Goal: Transaction & Acquisition: Subscribe to service/newsletter

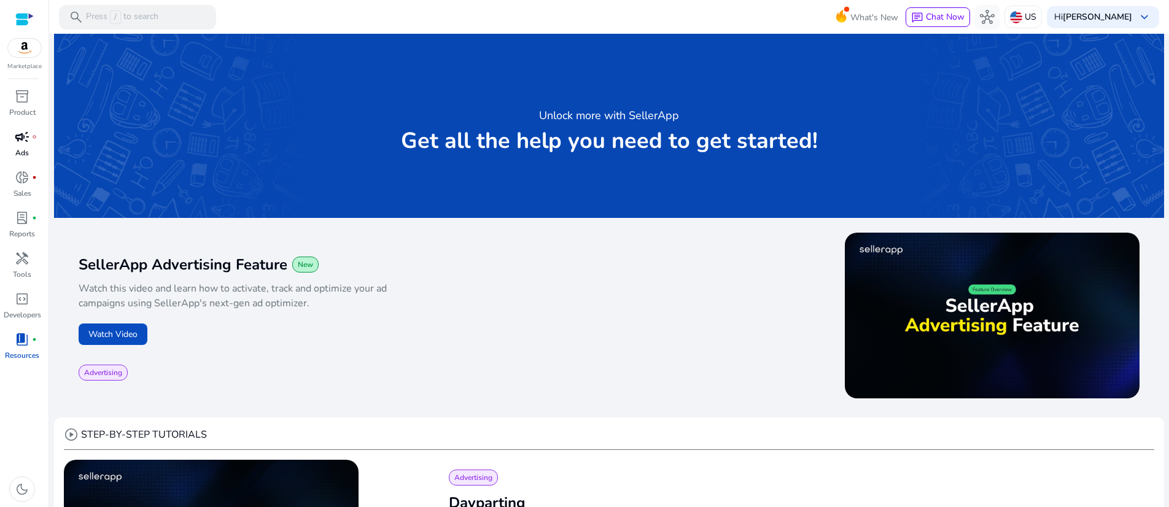
scroll to position [583, 0]
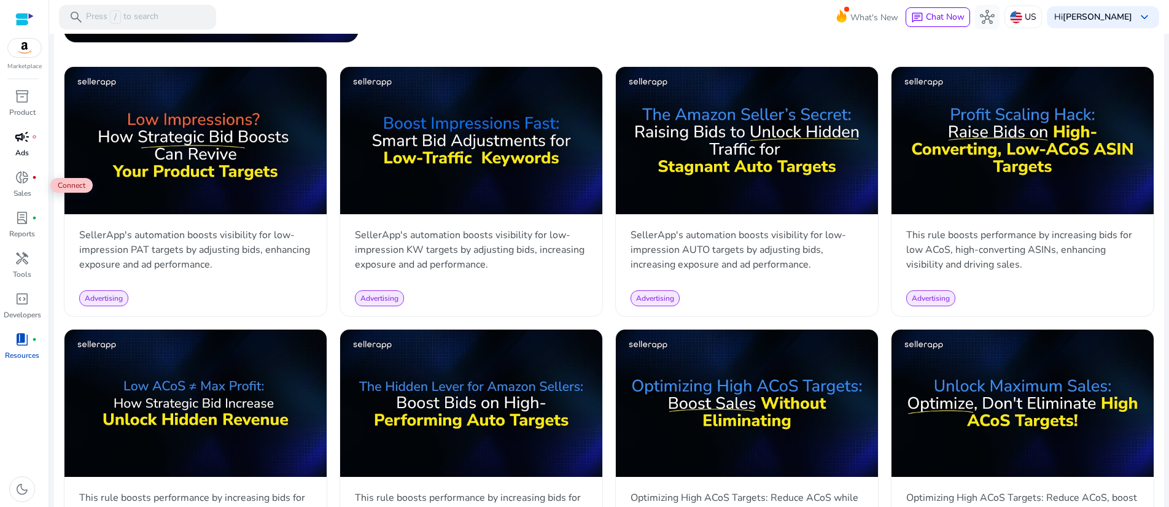
click at [26, 144] on span "campaign" at bounding box center [22, 137] width 15 height 15
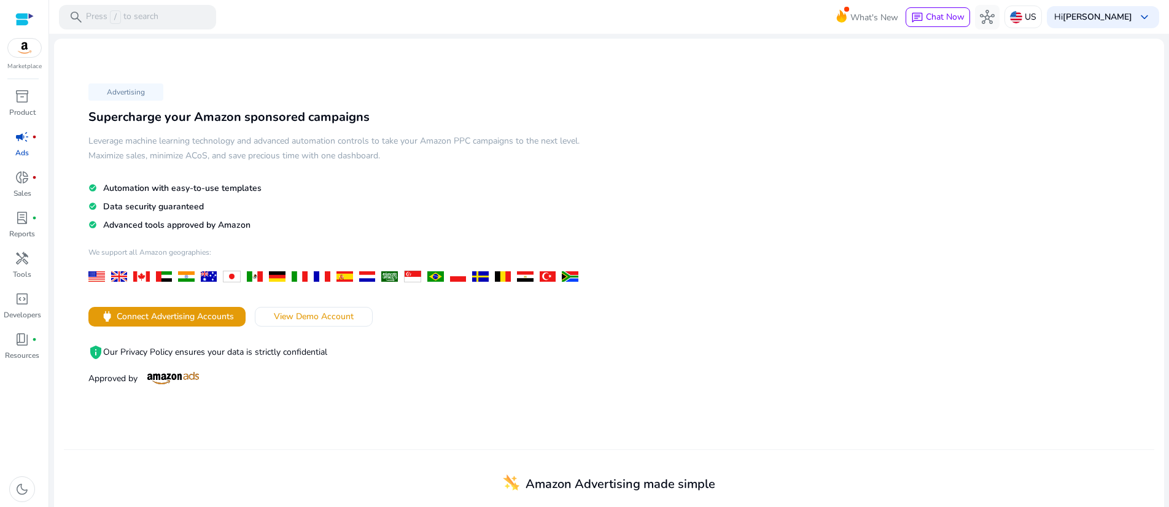
click at [147, 99] on p "Advertising" at bounding box center [125, 92] width 75 height 17
click at [15, 185] on span "donut_small" at bounding box center [22, 177] width 15 height 15
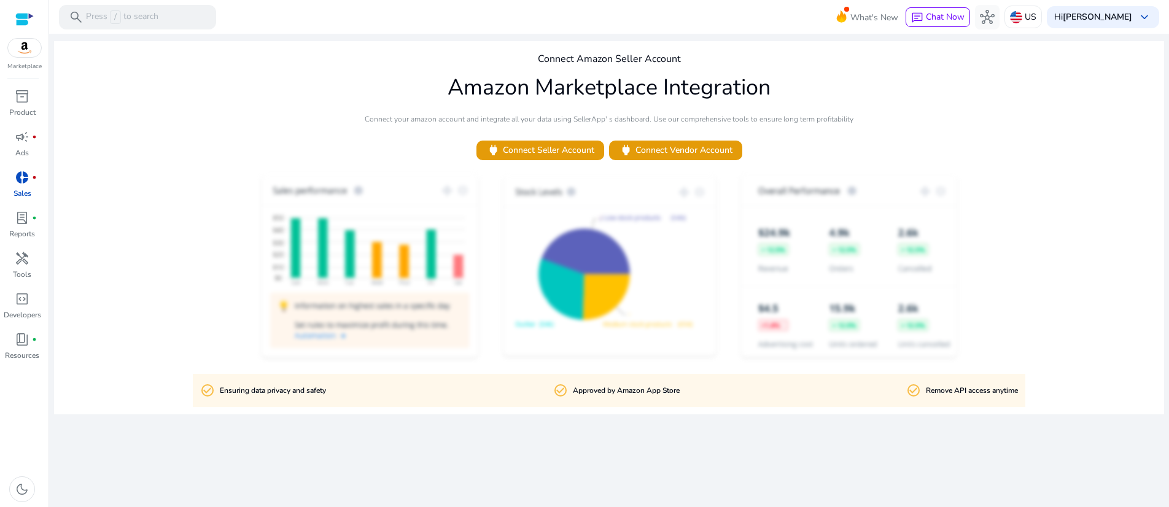
click at [244, 166] on div "Connect Amazon Seller Account Amazon Marketplace Integration Connect your amazo…" at bounding box center [609, 227] width 1110 height 373
click at [20, 225] on span "lab_profile" at bounding box center [22, 218] width 15 height 15
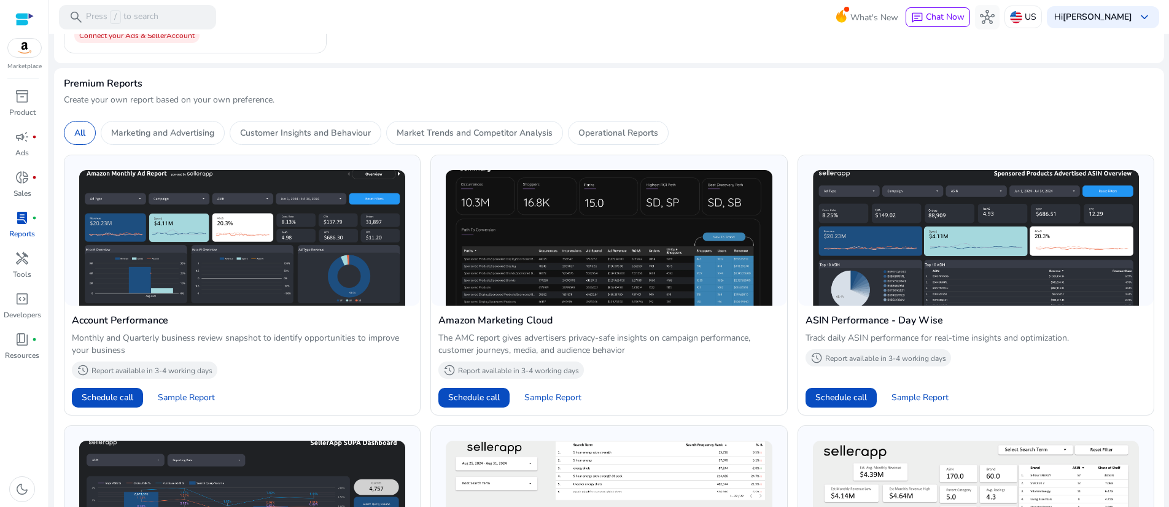
scroll to position [517, 0]
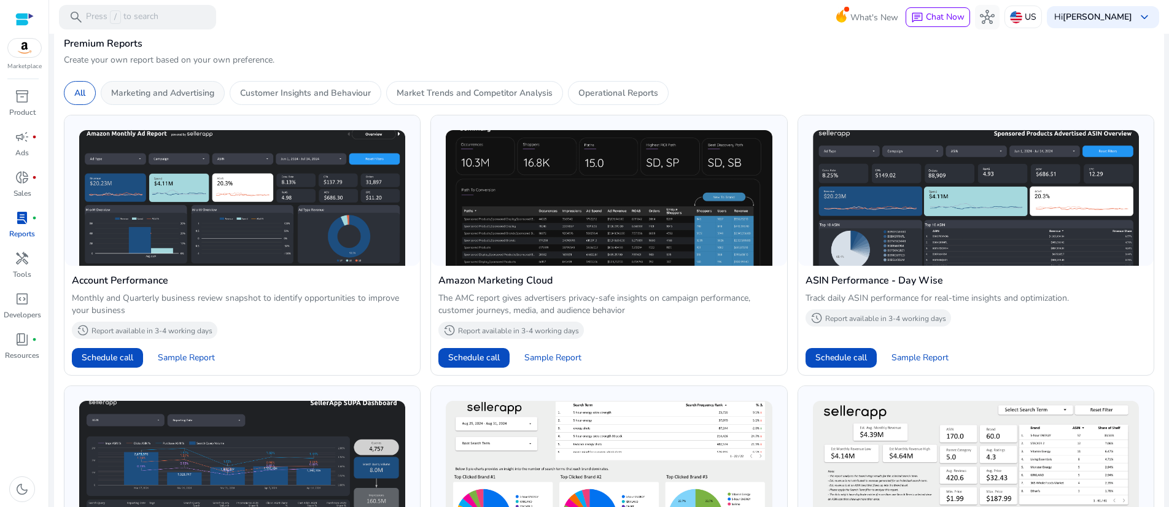
click at [214, 99] on p "Marketing and Advertising" at bounding box center [162, 93] width 103 height 13
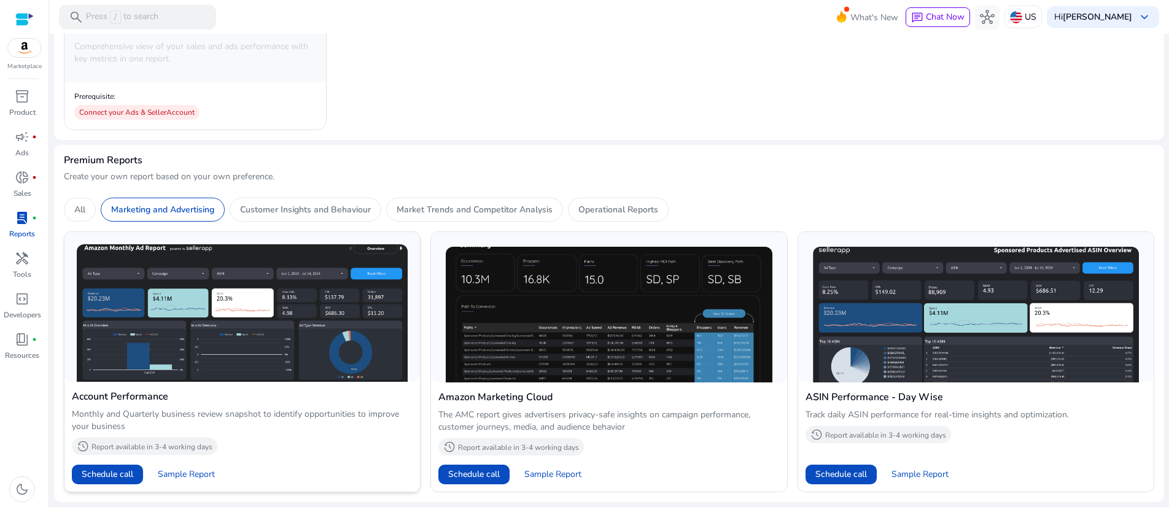
scroll to position [620, 0]
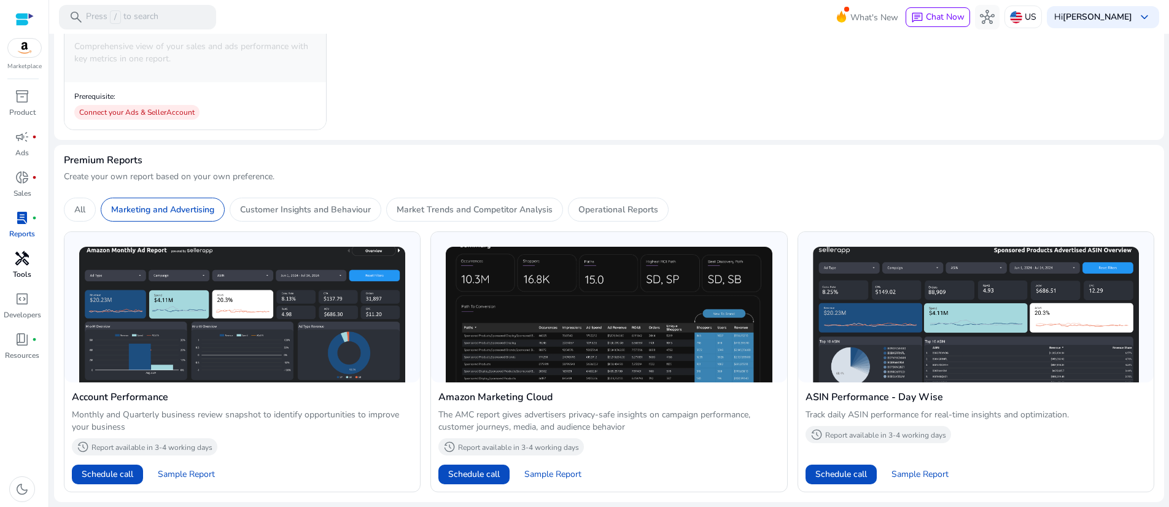
click at [22, 266] on span "handyman" at bounding box center [22, 258] width 15 height 15
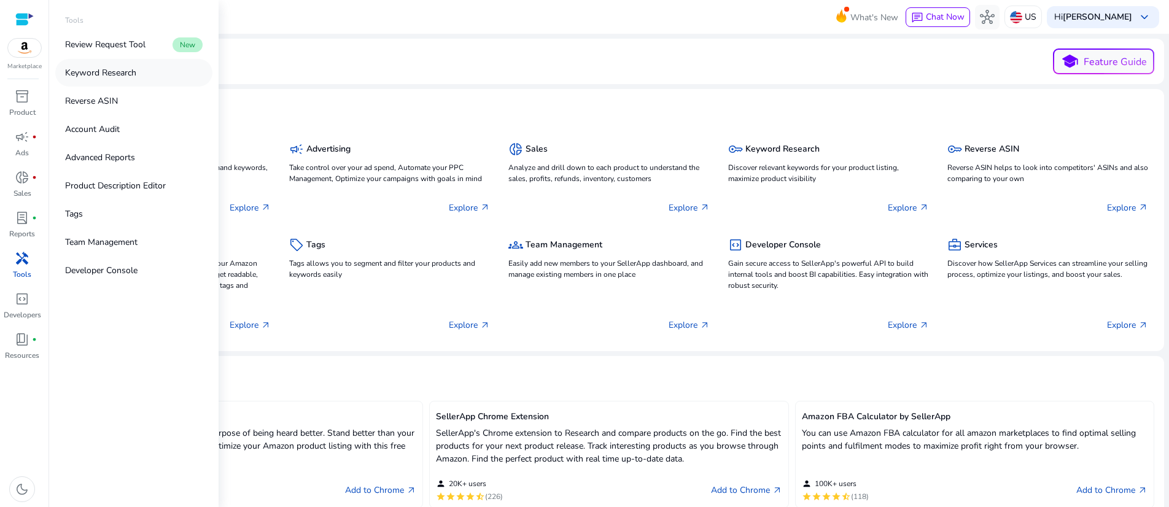
click at [136, 79] on p "Keyword Research" at bounding box center [100, 72] width 71 height 13
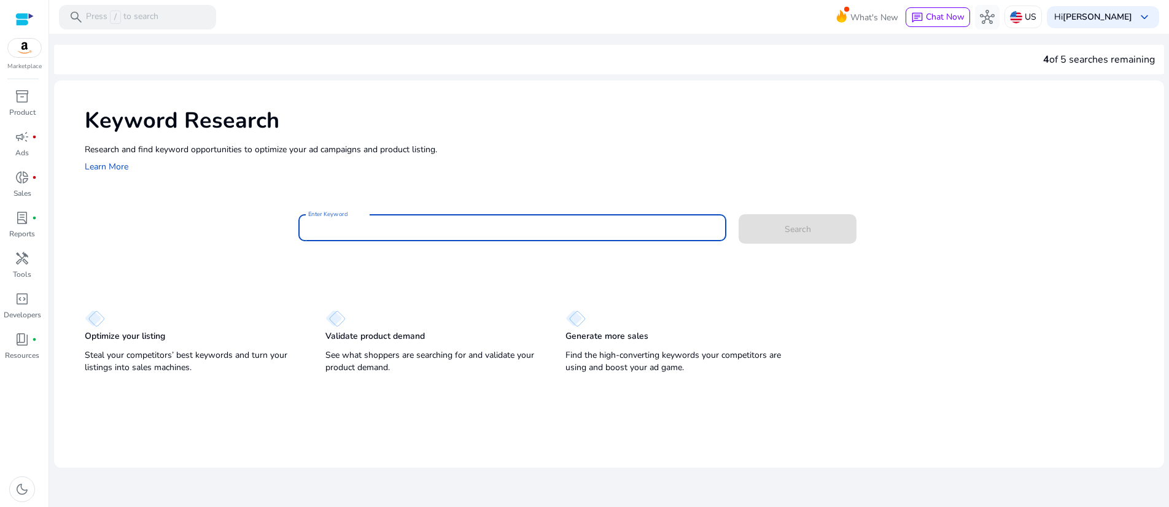
click at [435, 235] on input "Enter Keyword" at bounding box center [512, 228] width 408 height 14
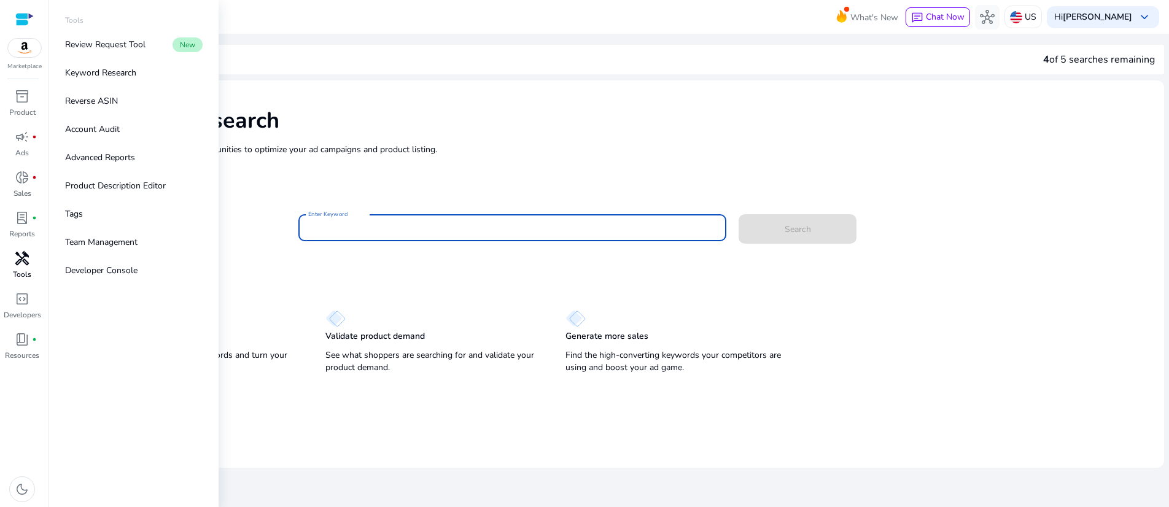
click at [24, 266] on span "handyman" at bounding box center [22, 258] width 15 height 15
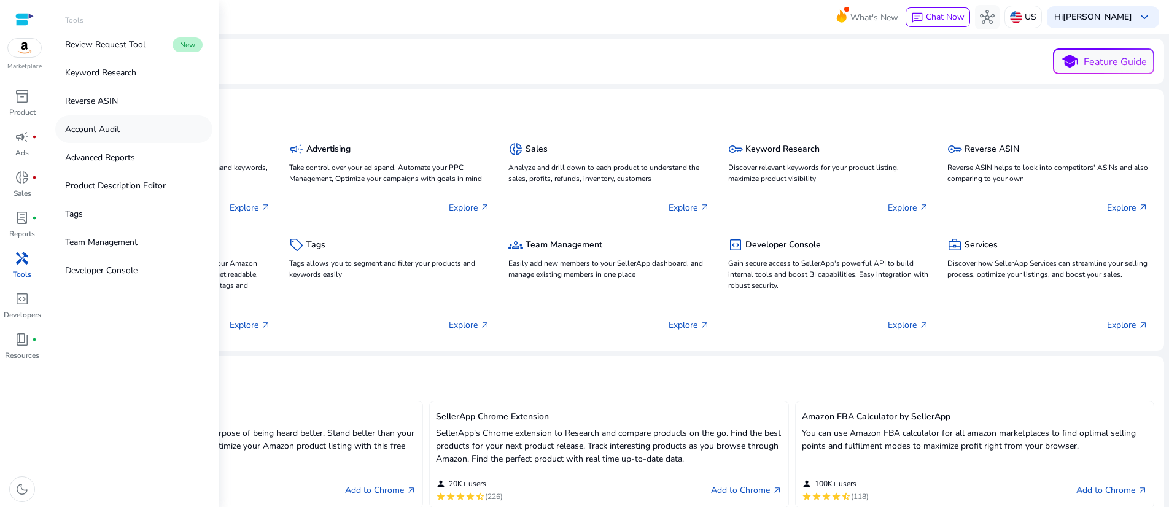
click at [117, 136] on p "Account Audit" at bounding box center [92, 129] width 55 height 13
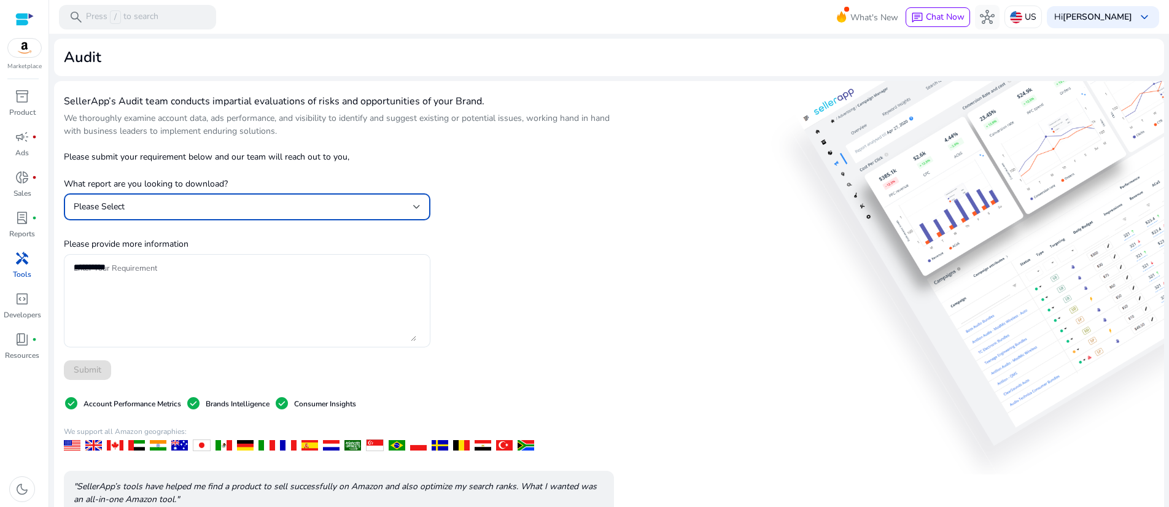
click at [418, 209] on div at bounding box center [416, 206] width 7 height 5
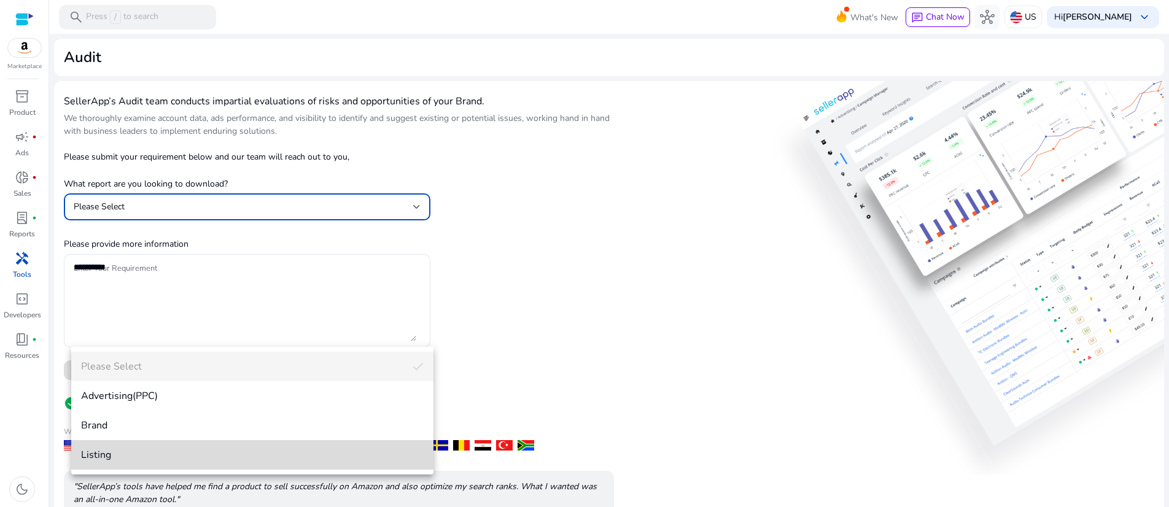
click at [153, 457] on span "Listing" at bounding box center [252, 455] width 343 height 14
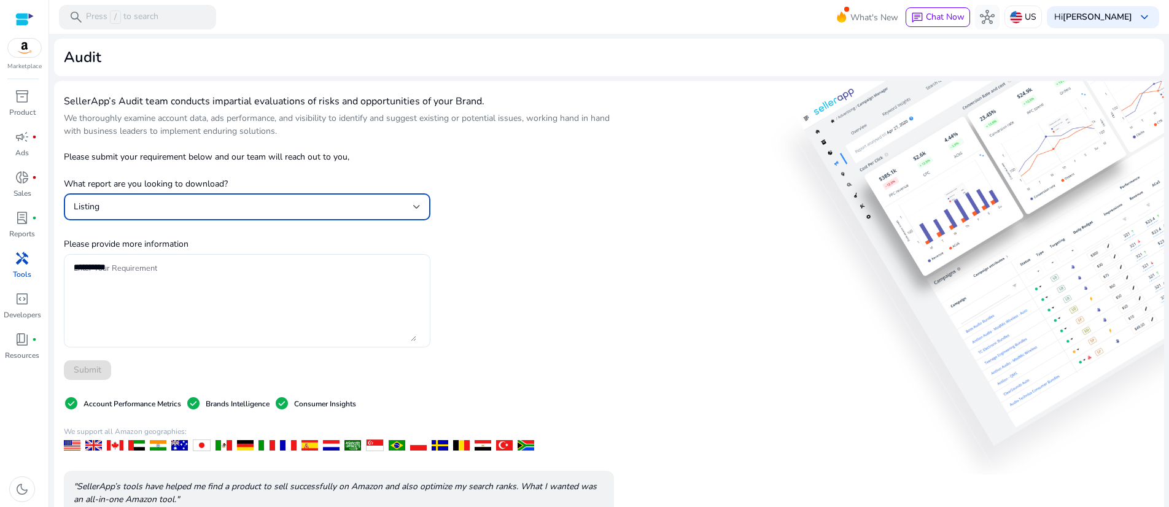
click at [586, 389] on div "SellerApp’s Audit team conducts impartial evaluations of risks and opportunitie…" at bounding box center [339, 358] width 550 height 534
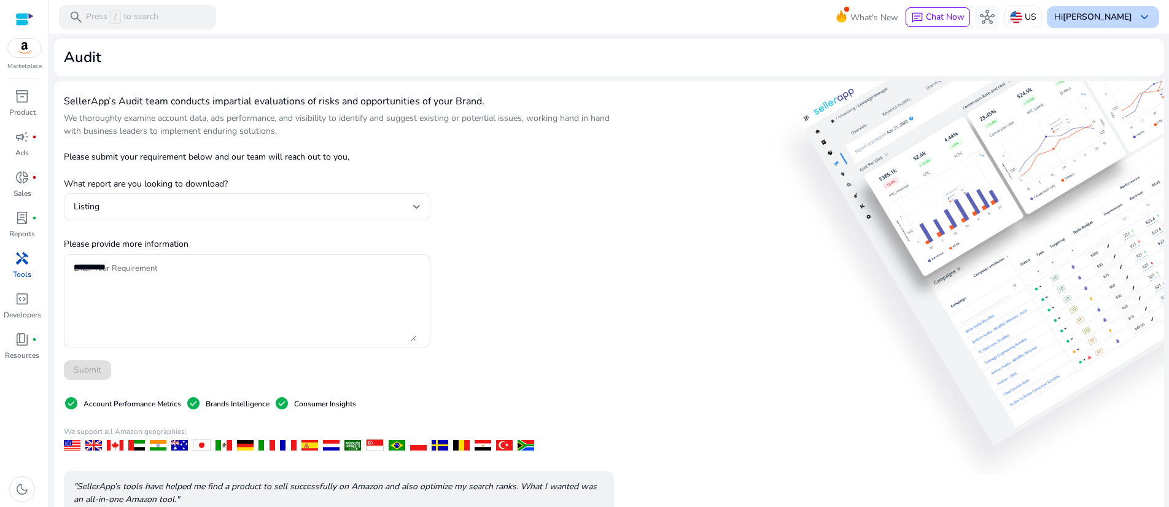
click at [1137, 16] on span "keyboard_arrow_down" at bounding box center [1144, 17] width 15 height 15
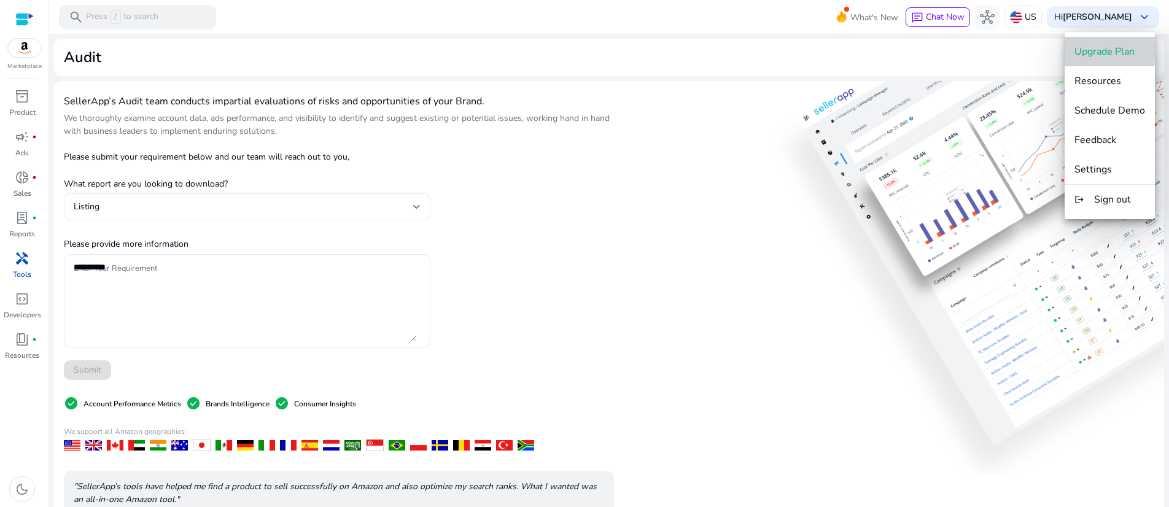
click at [1099, 49] on span "Upgrade Plan" at bounding box center [1105, 52] width 60 height 14
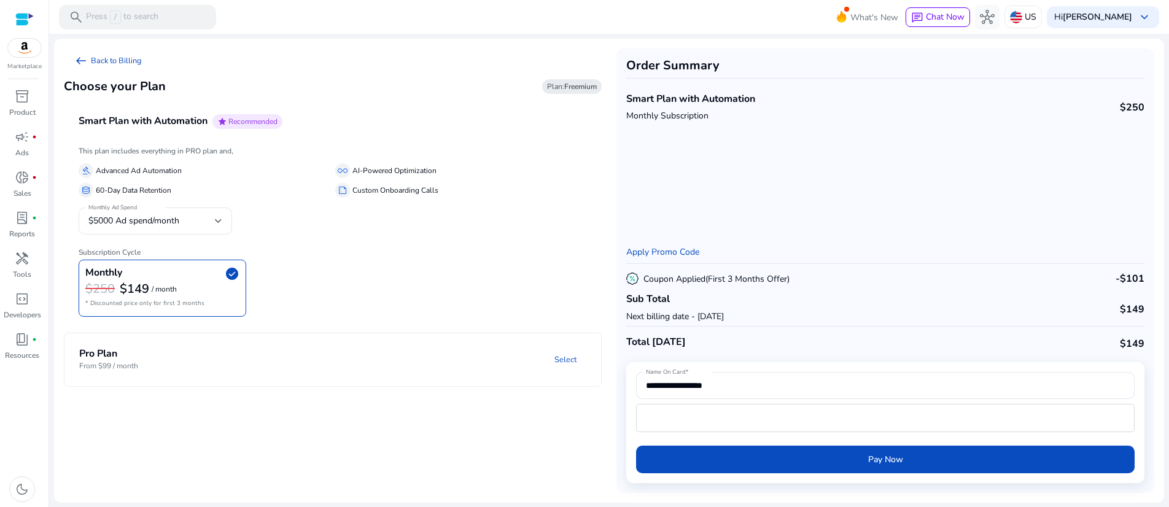
click at [138, 360] on h4 "Pro Plan" at bounding box center [108, 354] width 59 height 12
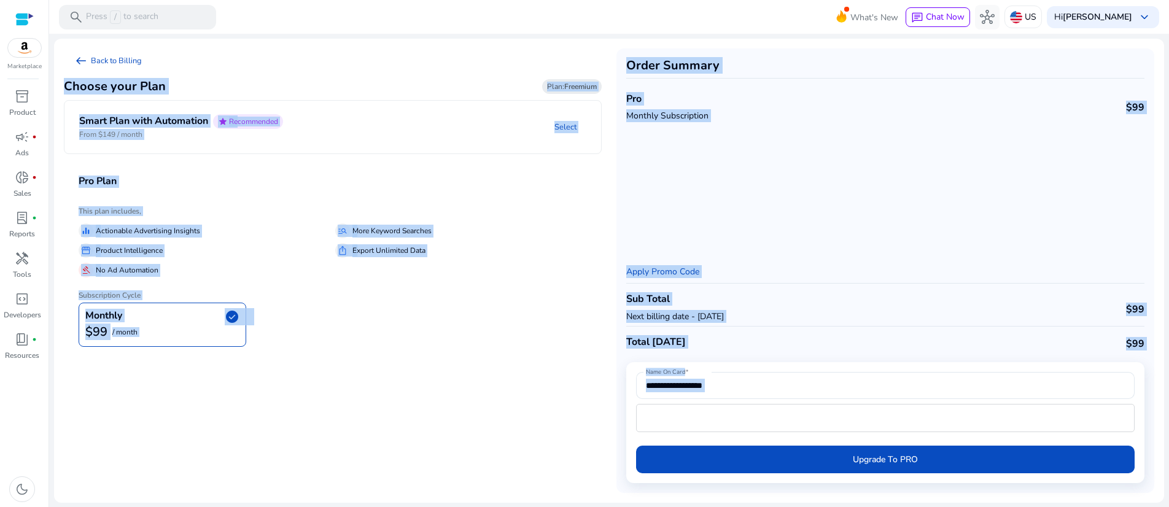
drag, startPoint x: 68, startPoint y: 107, endPoint x: 1158, endPoint y: 423, distance: 1135.5
click at [1158, 423] on mat-card "**********" at bounding box center [609, 271] width 1110 height 464
copy mat-card "Choose your Plan Plan: Freemium Smart Plan with Automation star Recommended Fro…"
click at [508, 347] on div "Monthly check_circle $99 / month" at bounding box center [333, 325] width 508 height 44
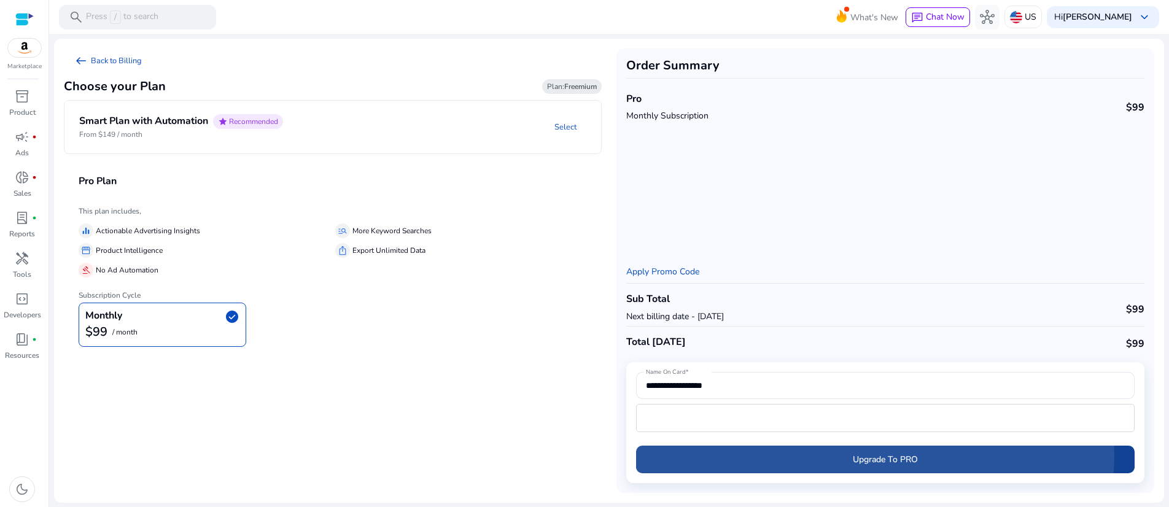
click at [889, 453] on span "Upgrade To PRO" at bounding box center [885, 459] width 65 height 13
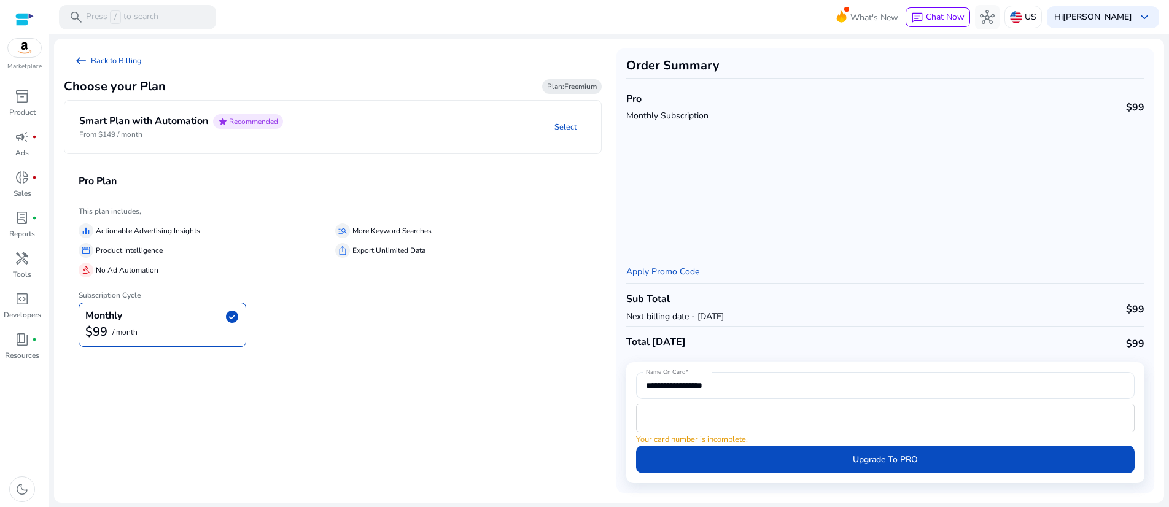
click at [688, 310] on p "Next billing date - [DATE]" at bounding box center [675, 316] width 98 height 13
click at [709, 122] on p "Monthly Subscription" at bounding box center [667, 115] width 82 height 13
click at [675, 266] on link "Apply Promo Code" at bounding box center [662, 272] width 73 height 12
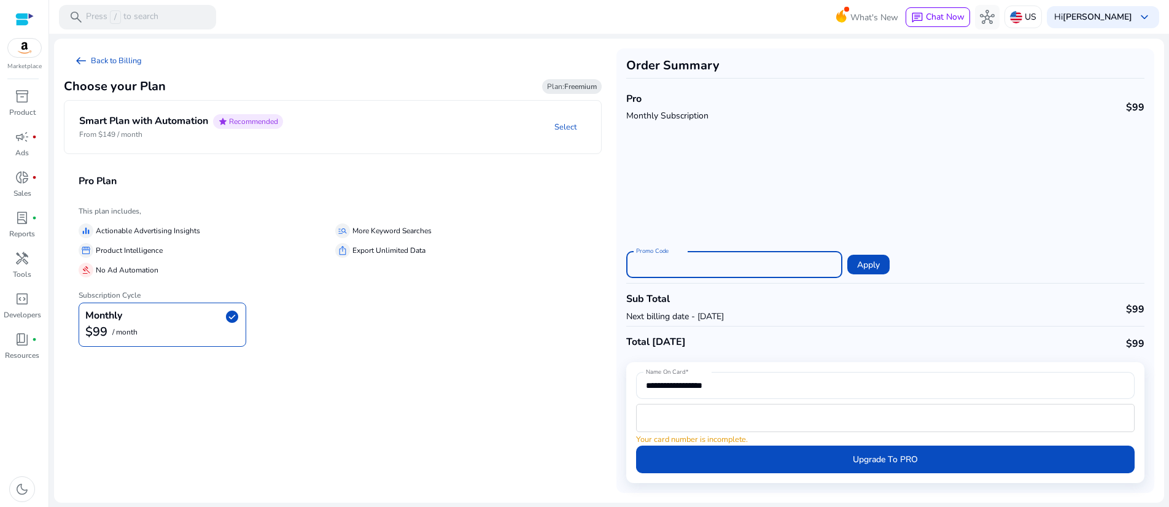
click at [675, 258] on input "Promo Code" at bounding box center [734, 265] width 197 height 14
click at [886, 250] on span at bounding box center [868, 264] width 42 height 29
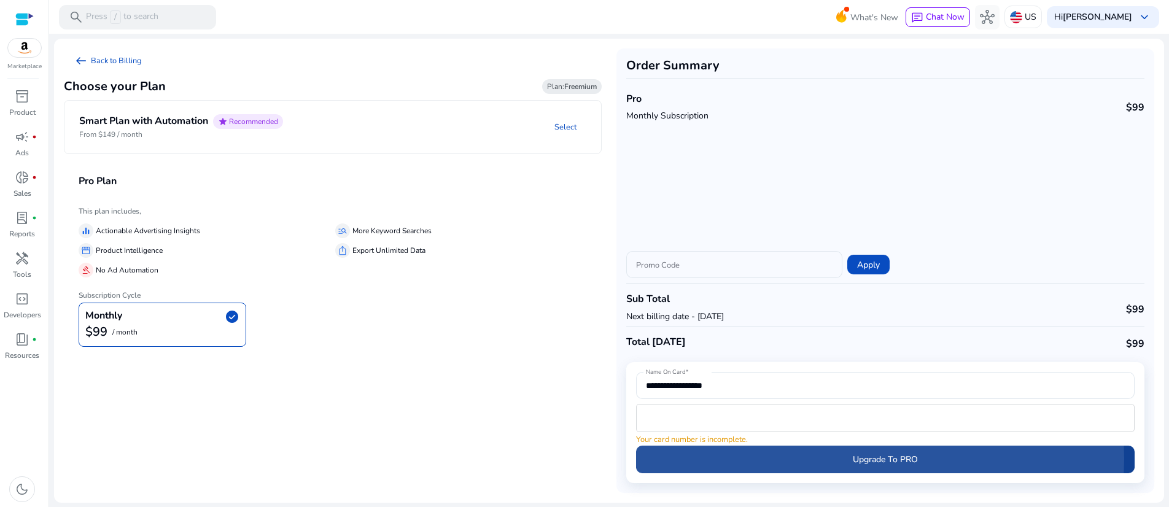
click at [893, 453] on span "Upgrade To PRO" at bounding box center [885, 459] width 65 height 13
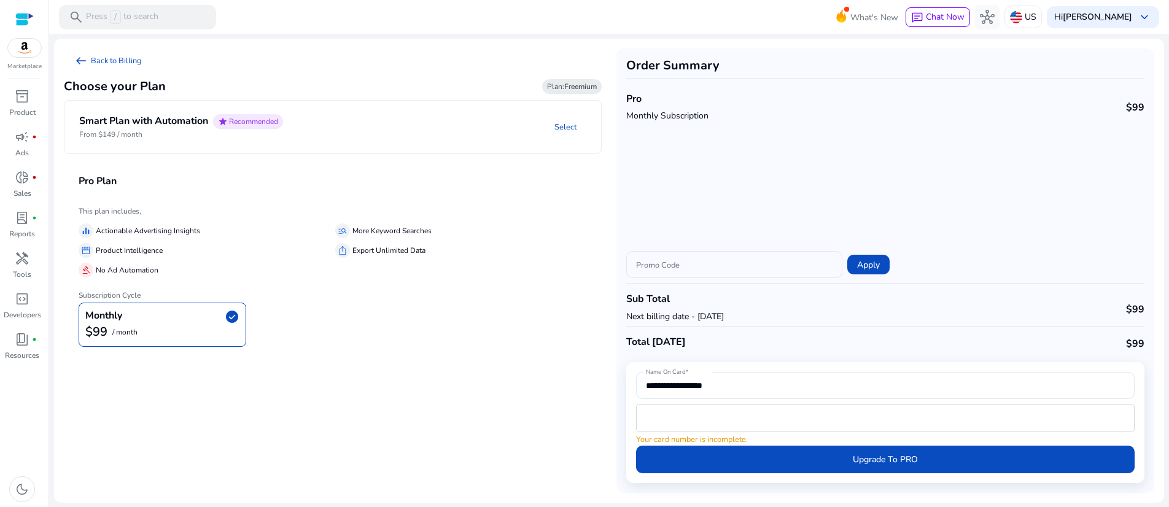
click at [524, 347] on div "Monthly check_circle $99 / month" at bounding box center [333, 325] width 508 height 44
click at [567, 91] on b "Freemium" at bounding box center [580, 87] width 33 height 10
click at [85, 68] on span "arrow_left_alt" at bounding box center [81, 60] width 15 height 15
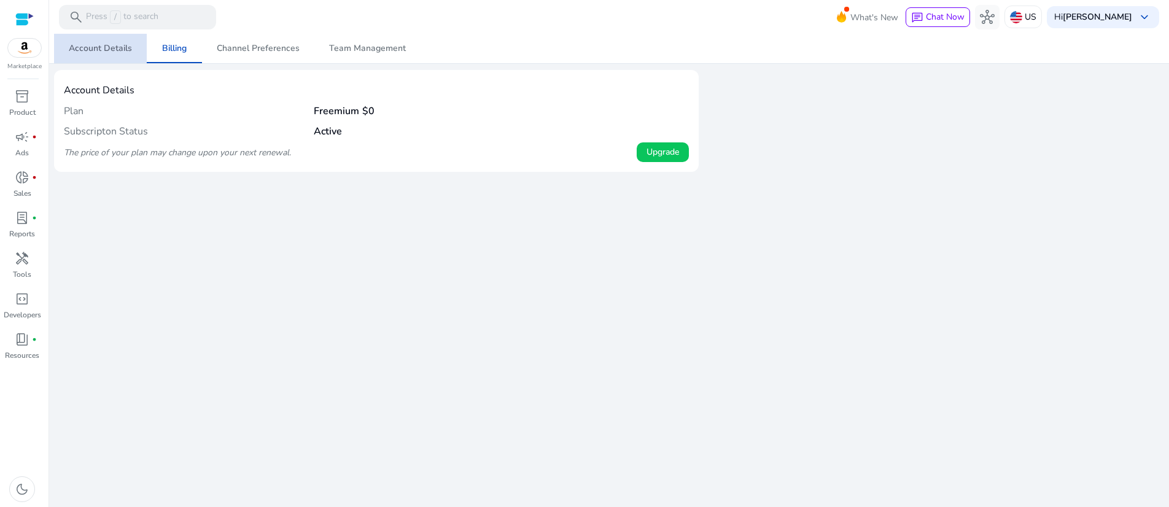
click at [107, 48] on span "Account Details" at bounding box center [100, 48] width 63 height 9
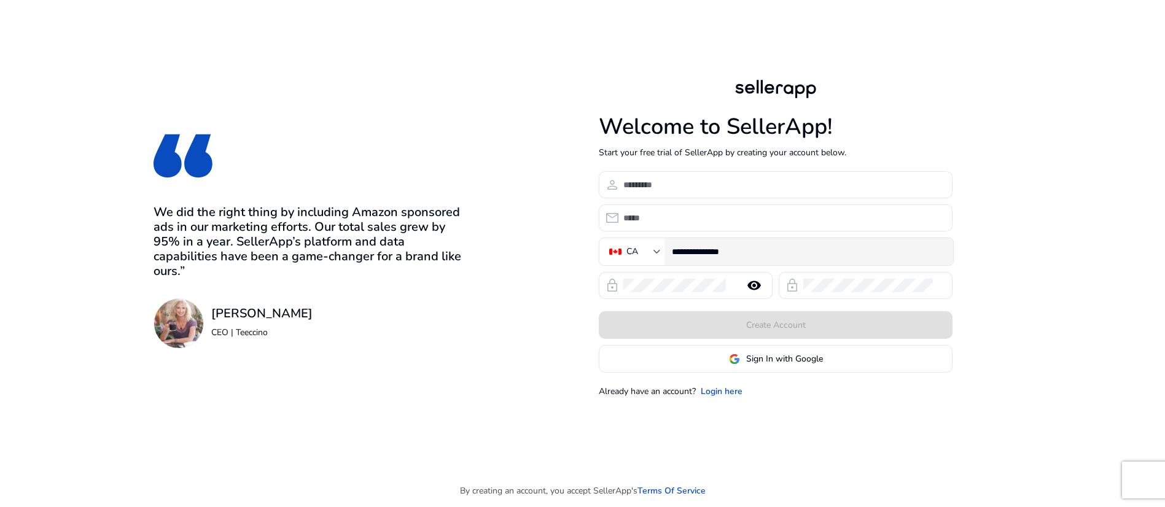
scroll to position [16, 0]
click at [742, 398] on link "Login here" at bounding box center [722, 391] width 42 height 13
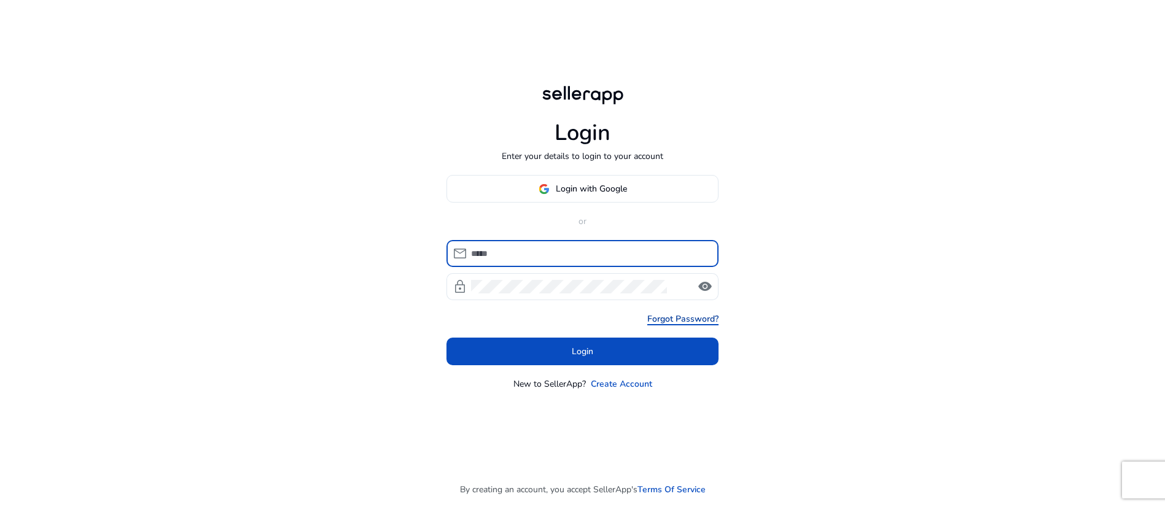
type input "**********"
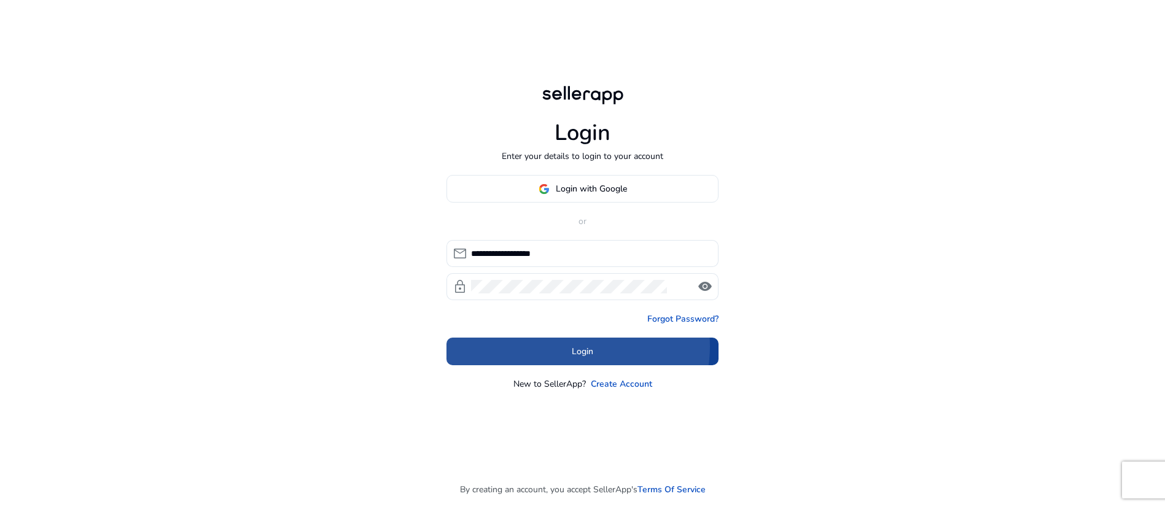
click at [575, 358] on span "Login" at bounding box center [582, 351] width 21 height 13
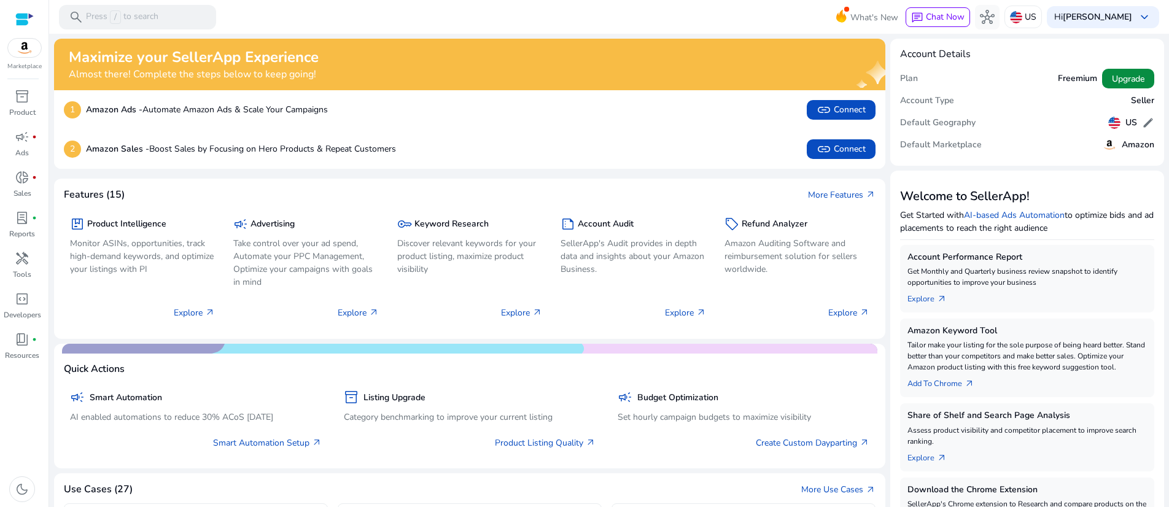
click at [1125, 85] on span "Upgrade" at bounding box center [1128, 78] width 33 height 13
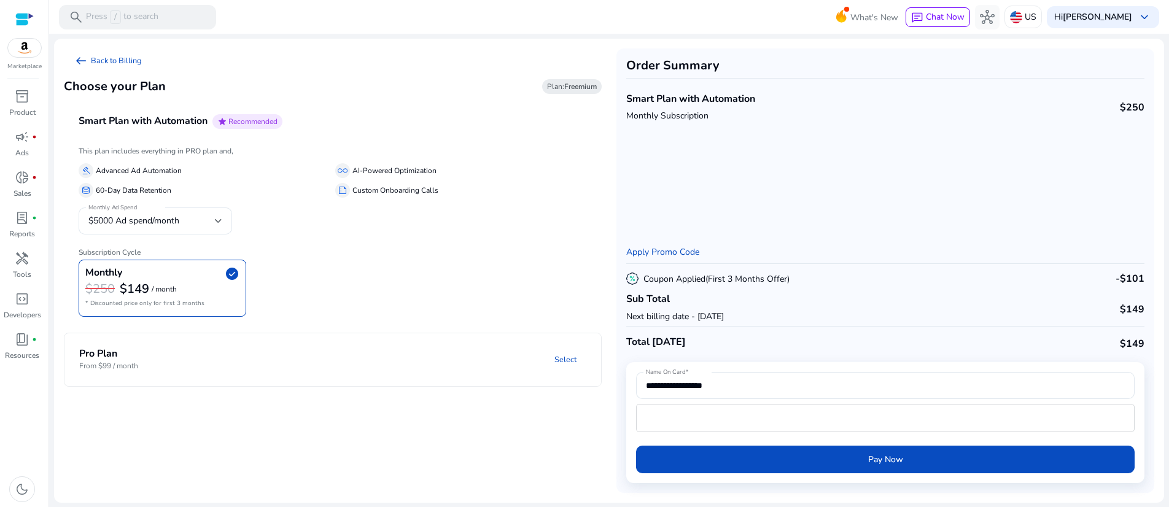
click at [204, 371] on mat-panel-title "Pro Plan From $99 / month" at bounding box center [162, 359] width 166 height 23
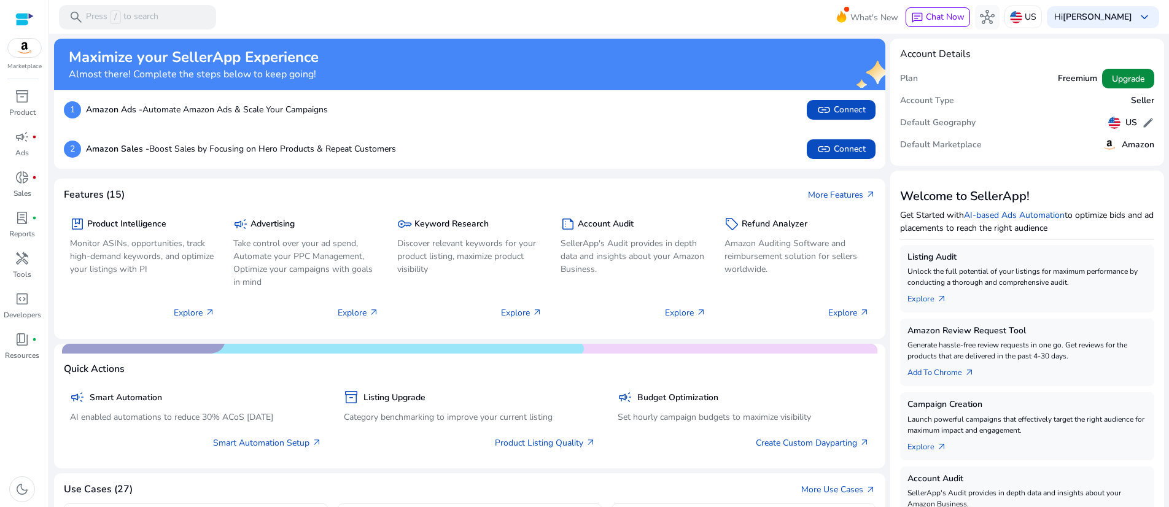
click at [1112, 85] on span "Upgrade" at bounding box center [1128, 78] width 33 height 13
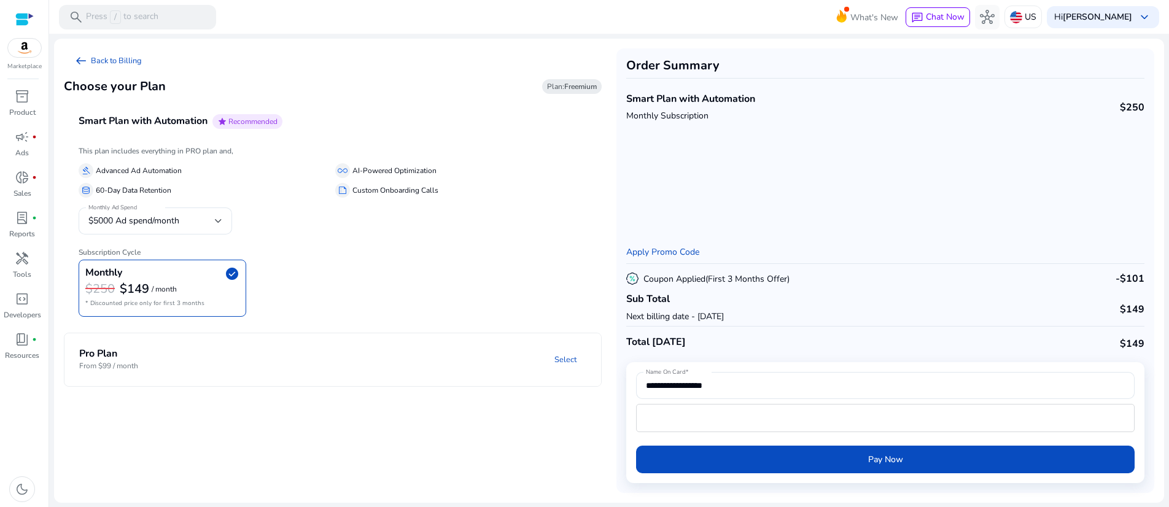
click at [138, 360] on h4 "Pro Plan" at bounding box center [108, 354] width 59 height 12
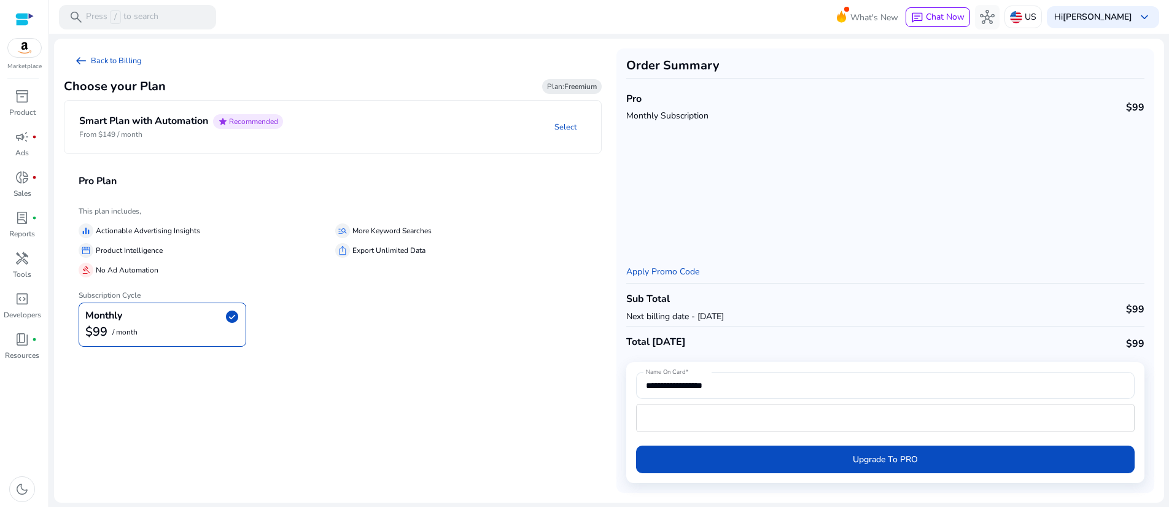
click at [181, 340] on div "$99 / month" at bounding box center [162, 332] width 154 height 16
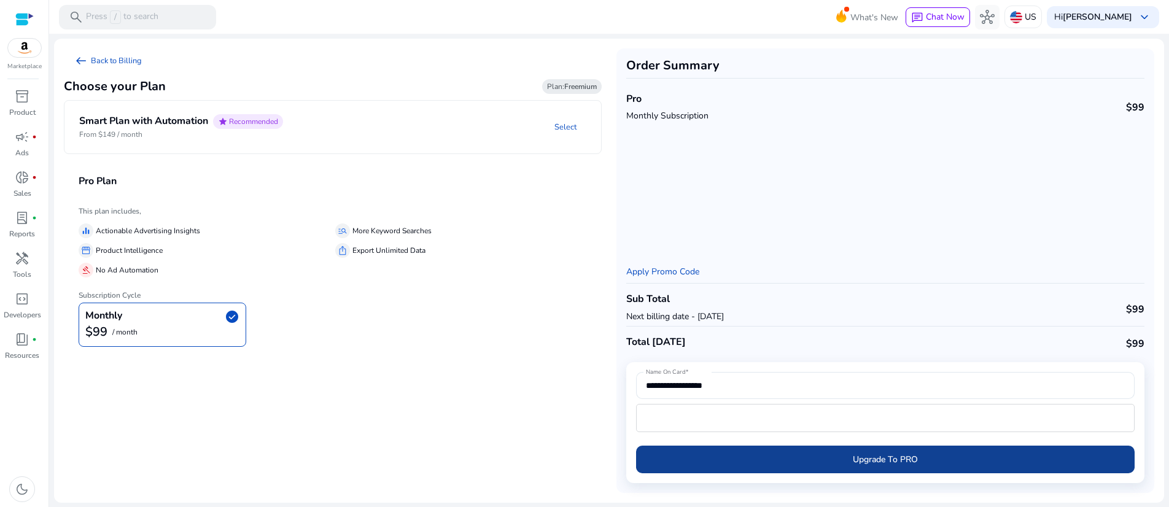
click at [883, 453] on span "Upgrade To PRO" at bounding box center [885, 459] width 65 height 13
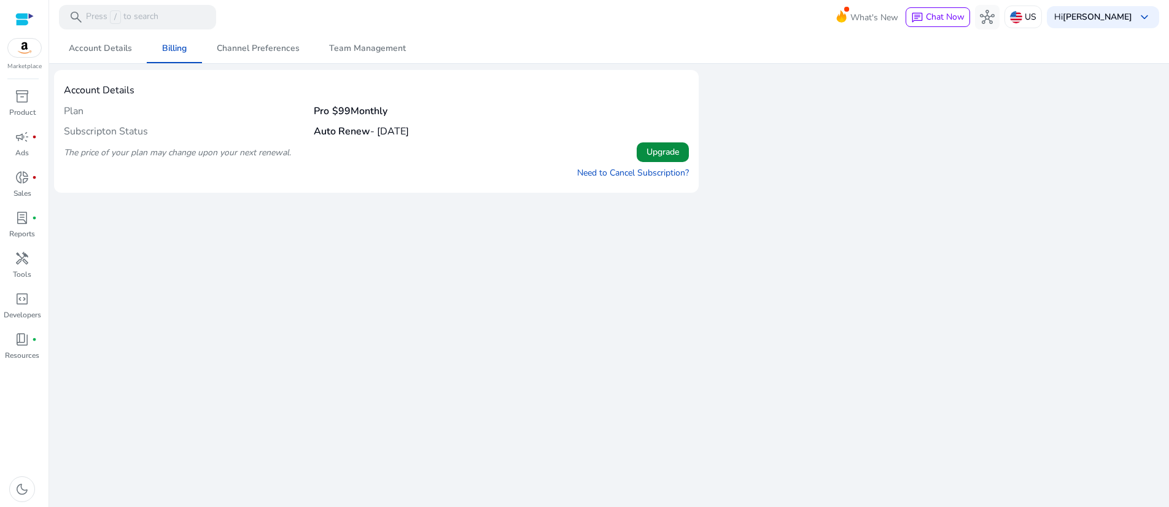
click at [655, 158] on span "Upgrade" at bounding box center [663, 152] width 33 height 13
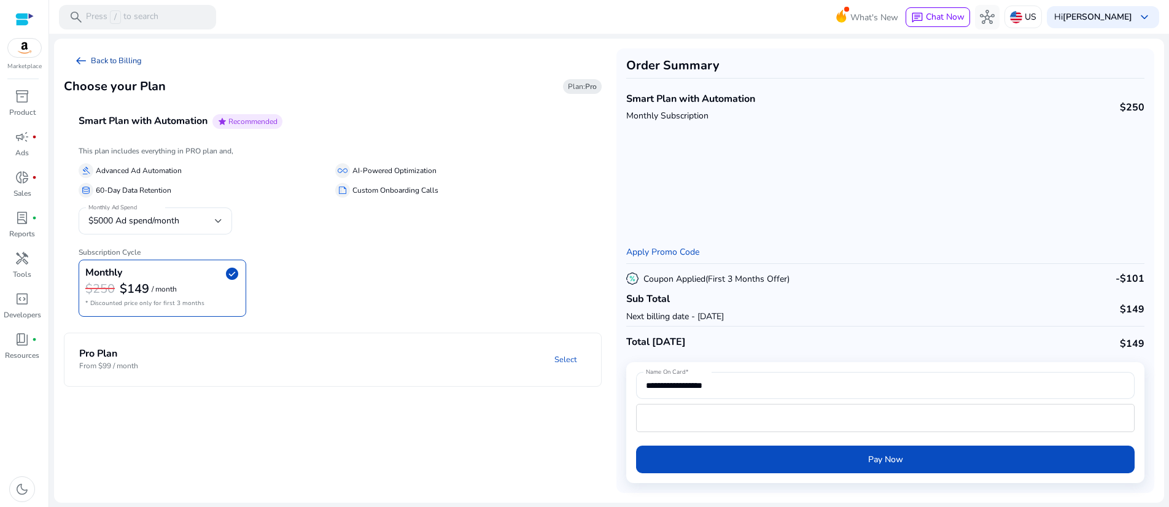
click at [106, 66] on link "arrow_left_alt Back to Billing" at bounding box center [108, 61] width 88 height 25
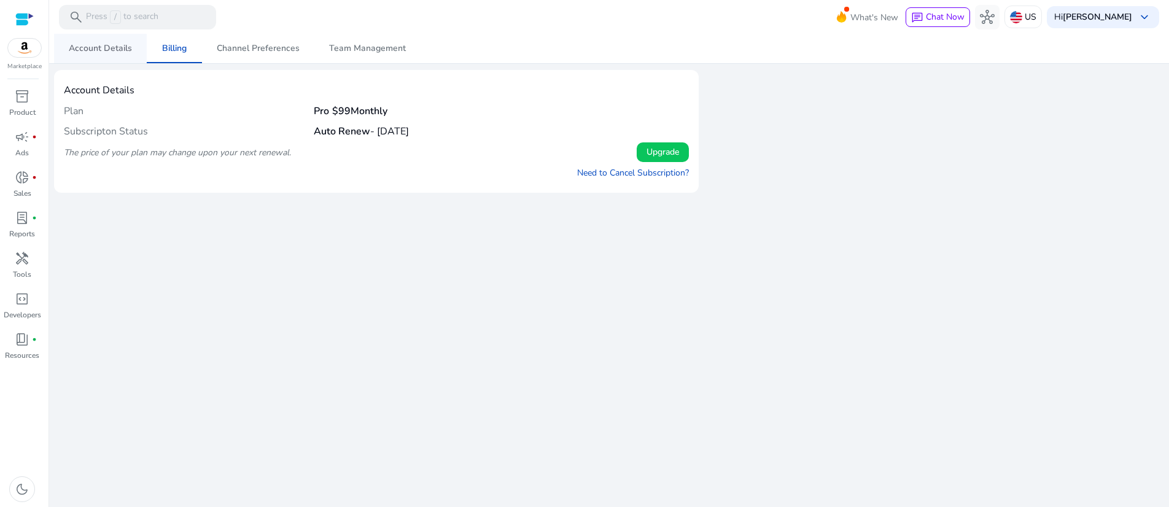
click at [96, 52] on span "Account Details" at bounding box center [100, 48] width 63 height 9
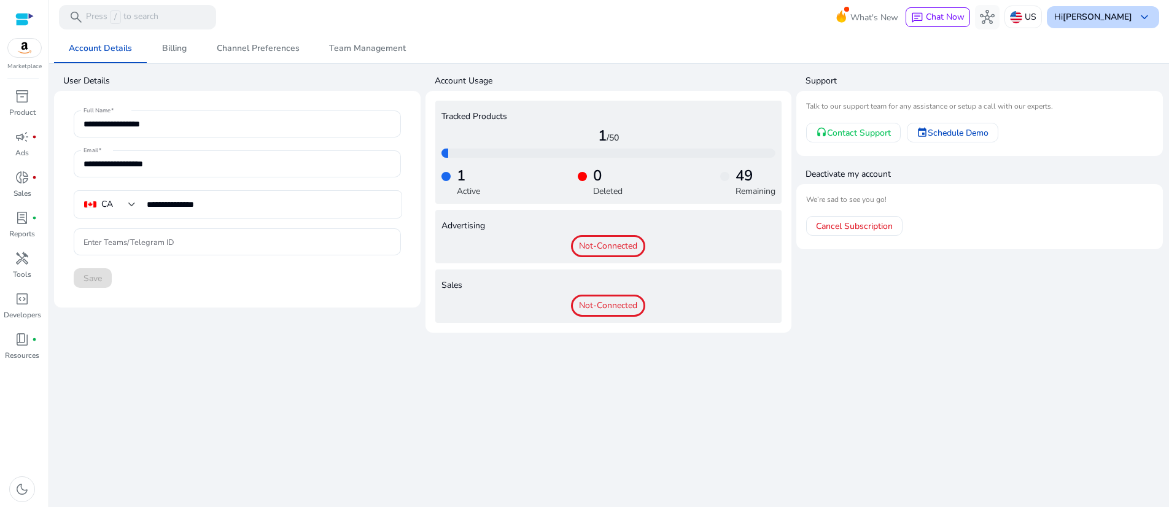
click at [1139, 19] on span "keyboard_arrow_down" at bounding box center [1144, 17] width 15 height 15
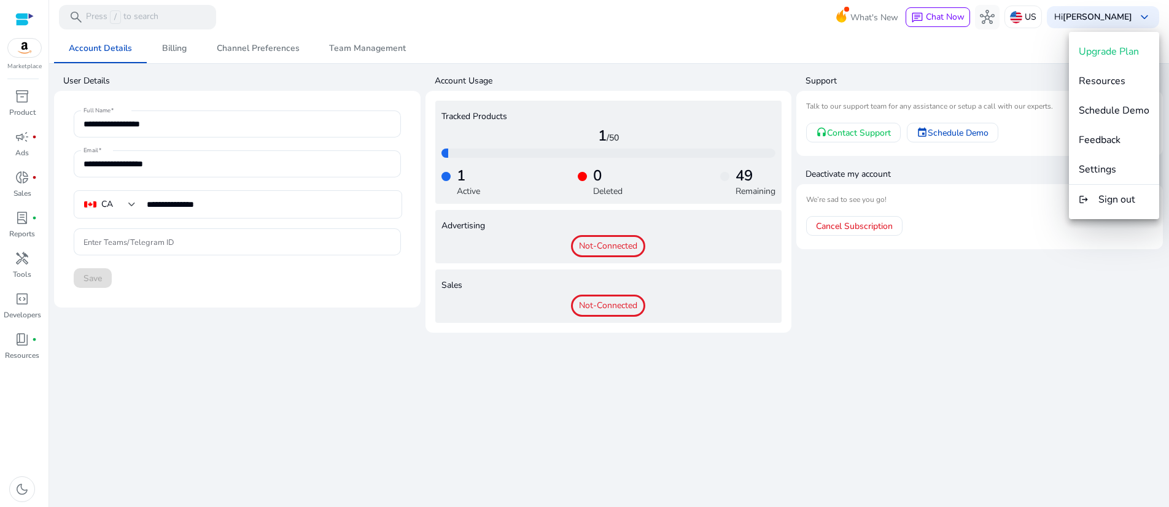
click at [270, 408] on div at bounding box center [584, 253] width 1169 height 507
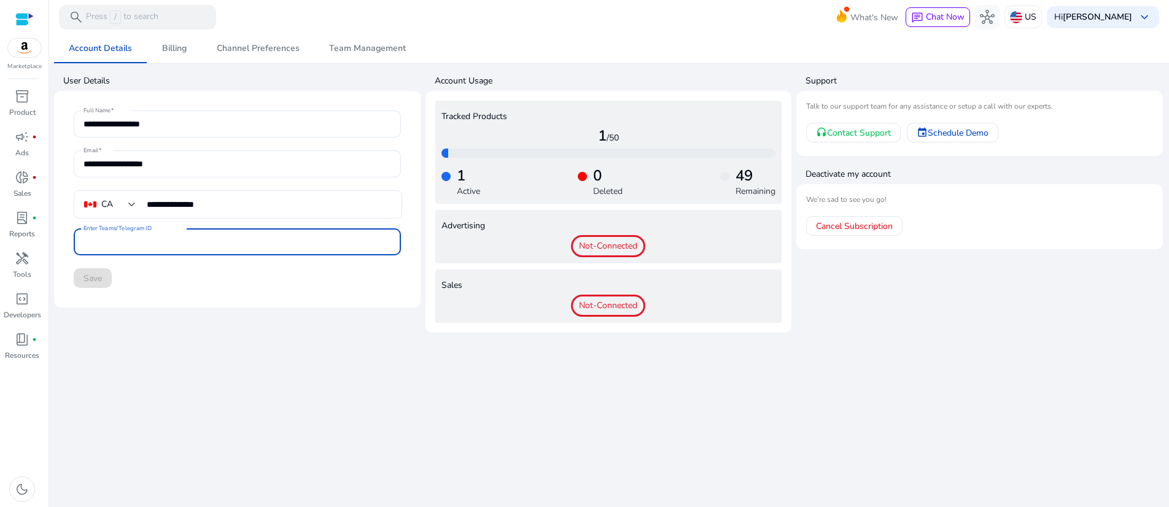
click at [211, 249] on input "Enter Teams/Telegram ID" at bounding box center [238, 242] width 308 height 14
click at [313, 249] on input "Enter Teams/Telegram ID" at bounding box center [238, 242] width 308 height 14
type input "**********"
click at [193, 288] on div "Save" at bounding box center [237, 278] width 327 height 20
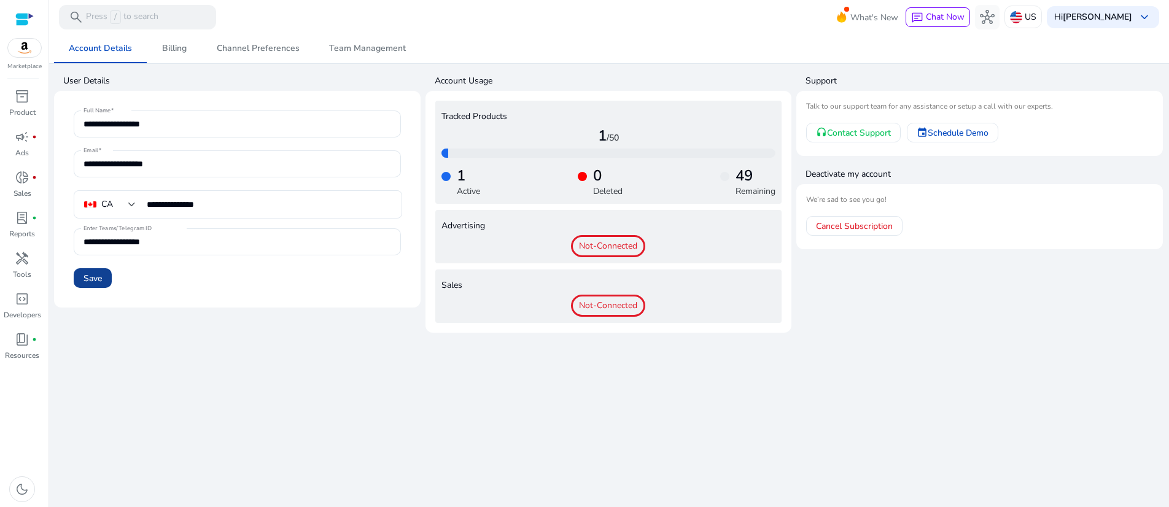
click at [91, 285] on span "Save" at bounding box center [93, 278] width 18 height 13
click at [106, 45] on span "Account Details" at bounding box center [100, 48] width 63 height 9
click at [324, 430] on div "**********" at bounding box center [609, 270] width 1110 height 473
click at [987, 139] on span "Schedule Demo" at bounding box center [958, 133] width 61 height 13
click at [21, 19] on div at bounding box center [24, 19] width 18 height 14
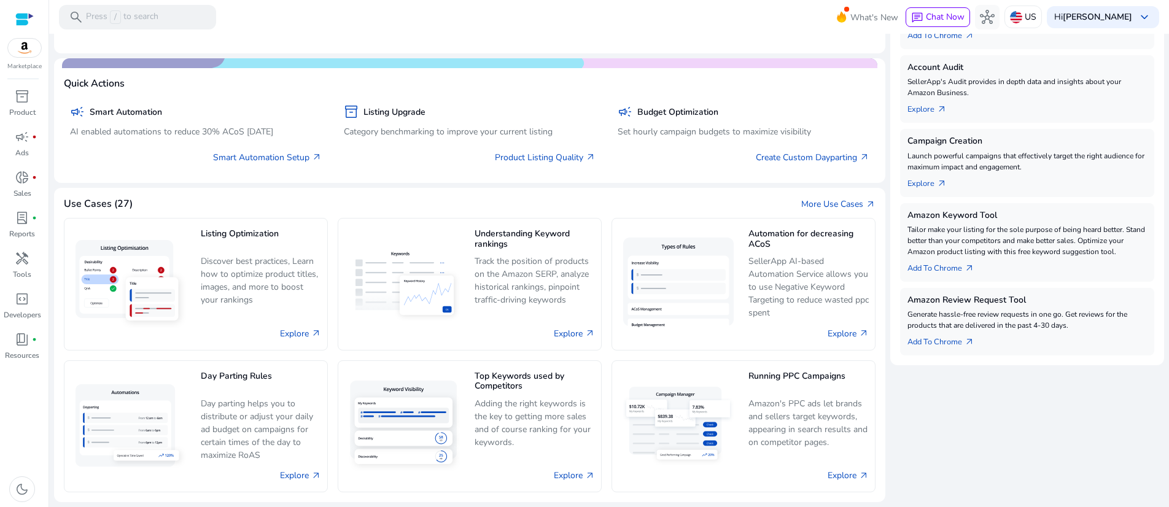
scroll to position [782, 0]
click at [15, 144] on span "campaign" at bounding box center [22, 137] width 15 height 15
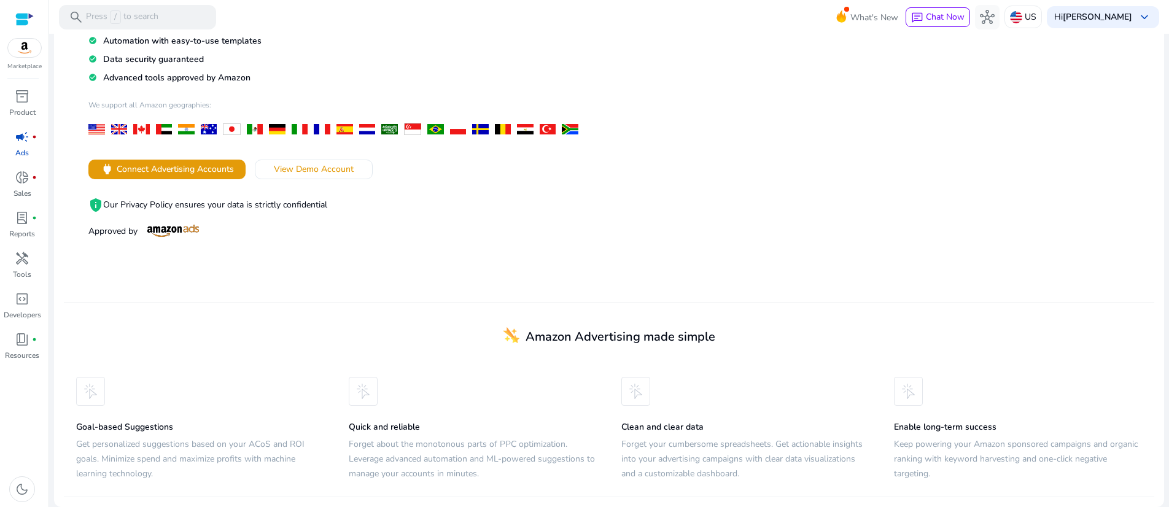
scroll to position [335, 0]
click at [28, 144] on span "campaign" at bounding box center [22, 137] width 15 height 15
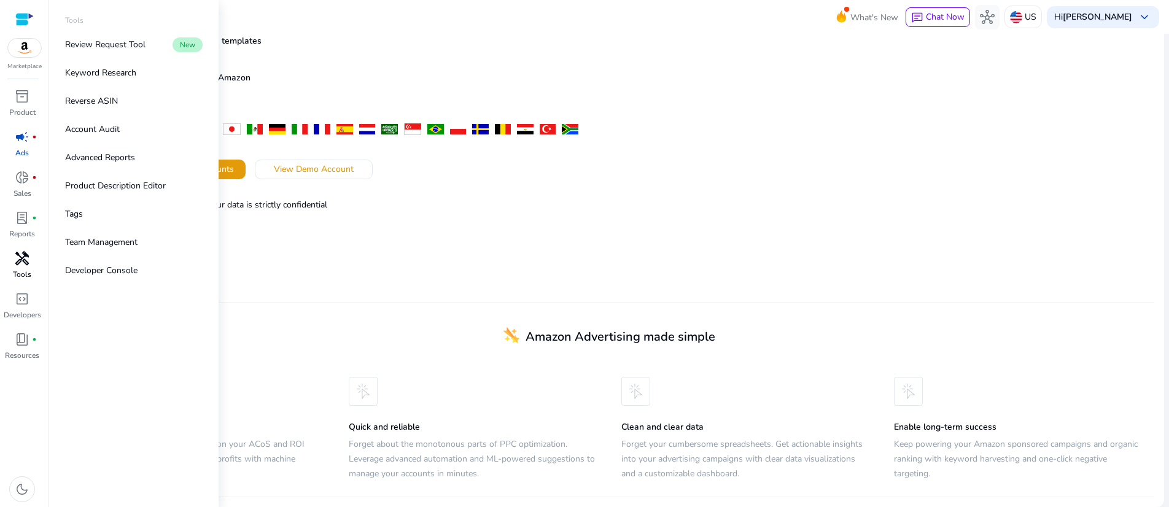
click at [22, 266] on span "handyman" at bounding box center [22, 258] width 15 height 15
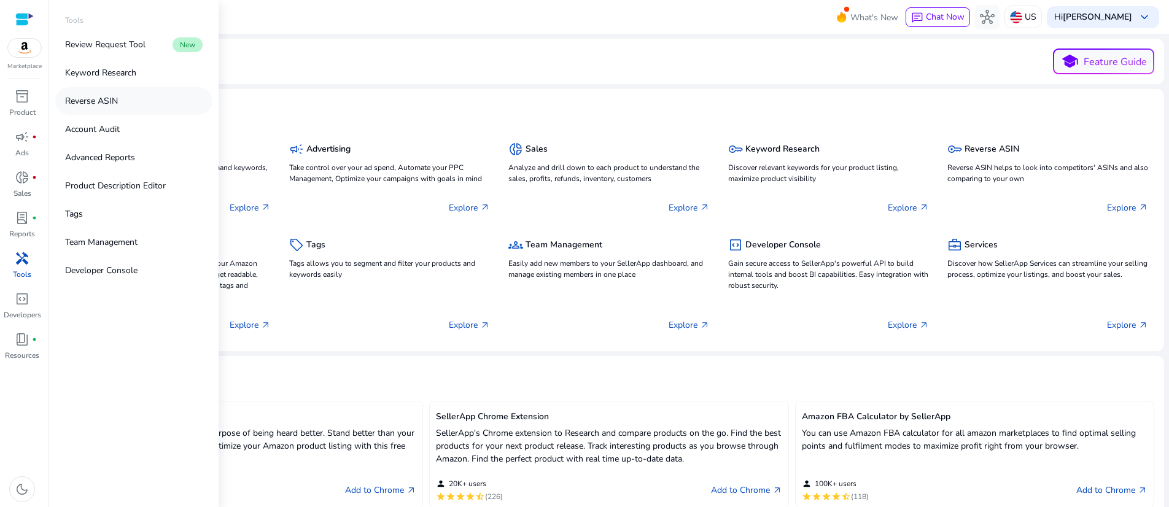
click at [95, 107] on p "Reverse ASIN" at bounding box center [91, 101] width 53 height 13
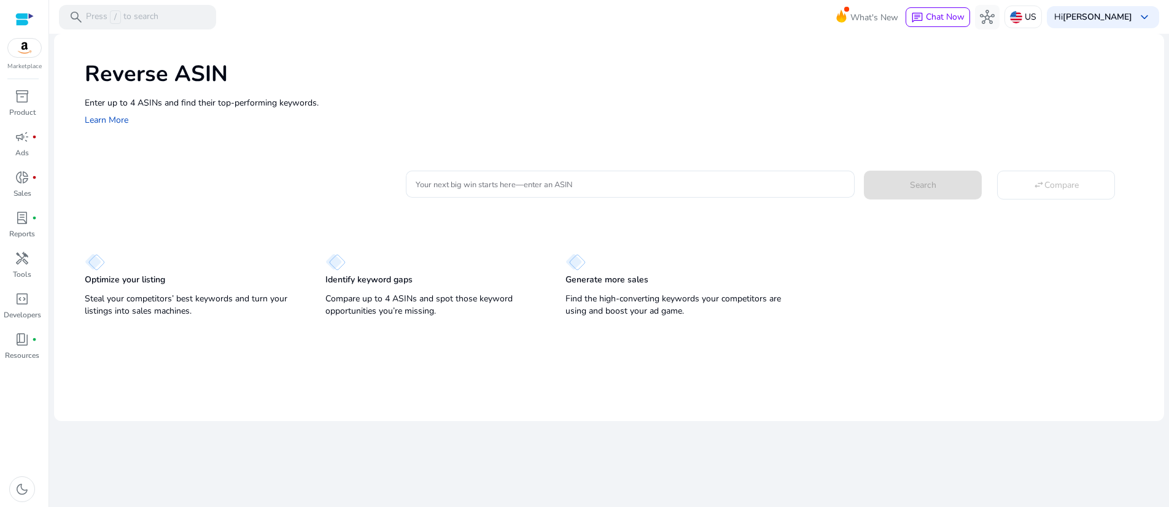
click at [580, 321] on div "Generate more sales Find the high-converting keywords your competitors are usin…" at bounding box center [674, 287] width 216 height 67
